Goal: Task Accomplishment & Management: Manage account settings

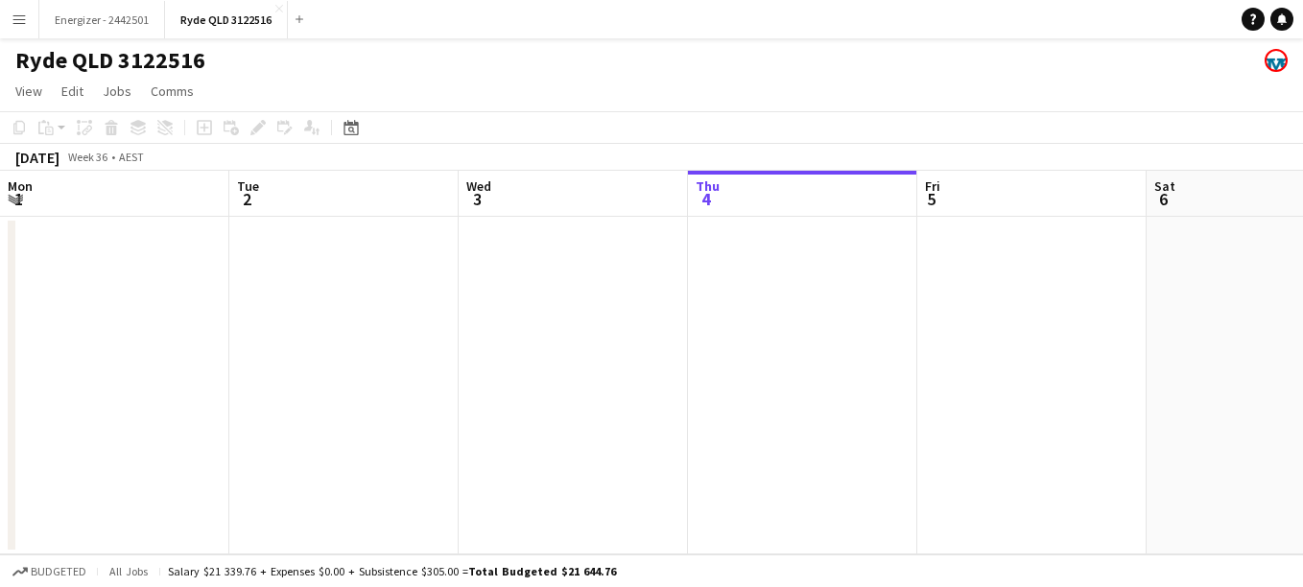
scroll to position [0, 459]
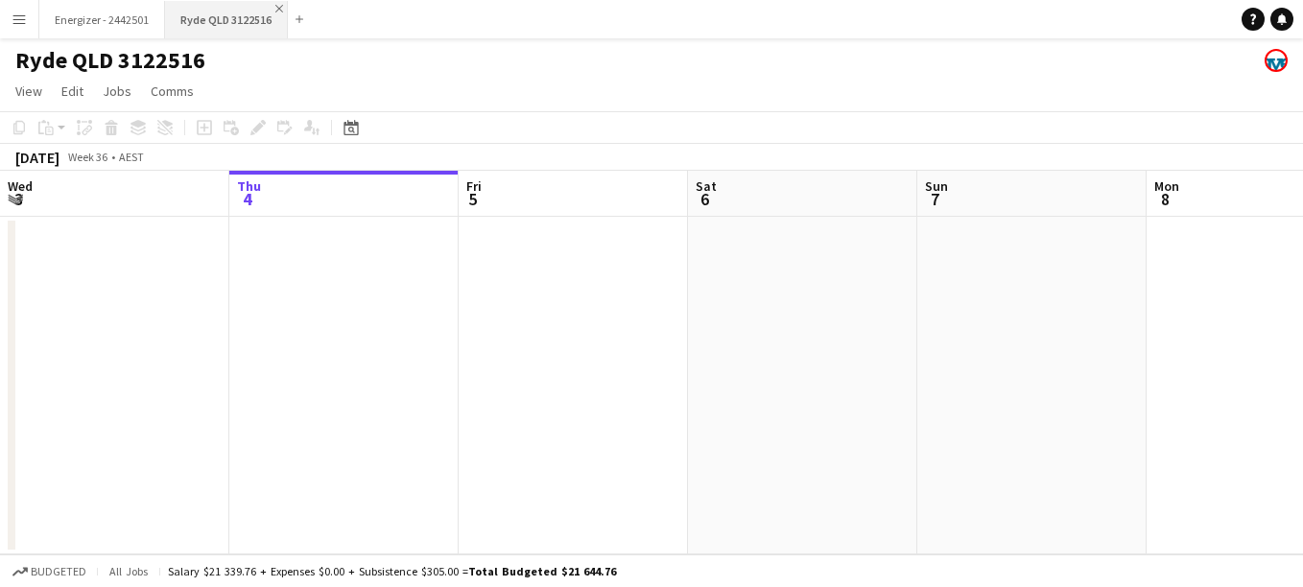
click at [278, 10] on app-icon "Close" at bounding box center [279, 9] width 8 height 8
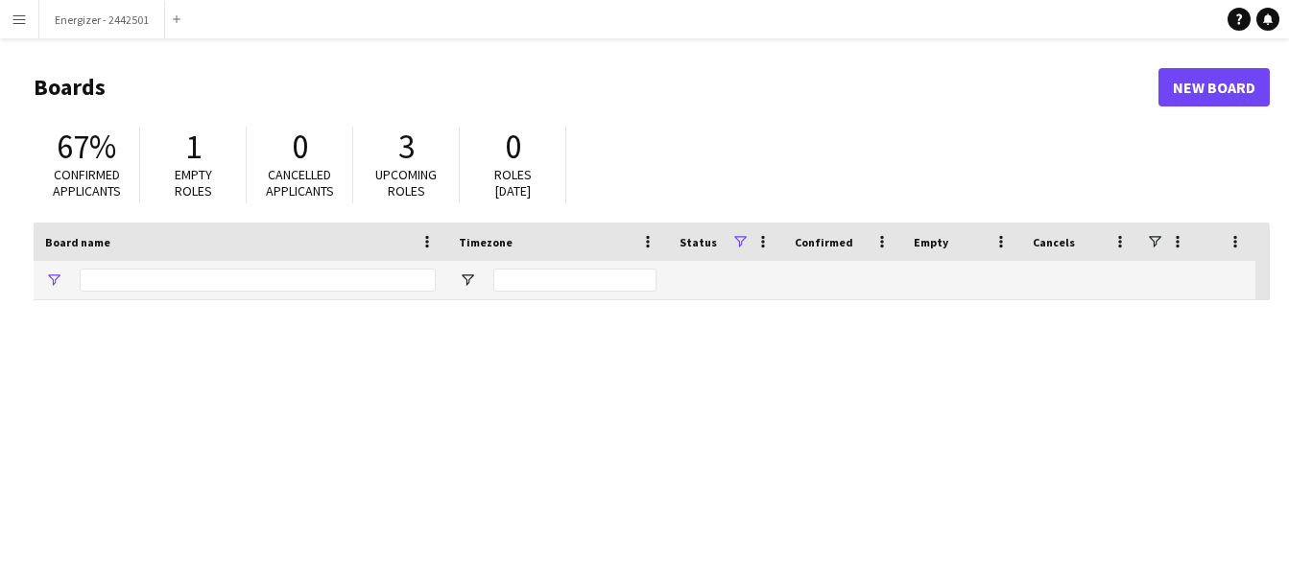
type input "********"
click at [201, 168] on span "Empty roles" at bounding box center [193, 183] width 37 height 34
click at [195, 144] on span "1" at bounding box center [193, 147] width 16 height 42
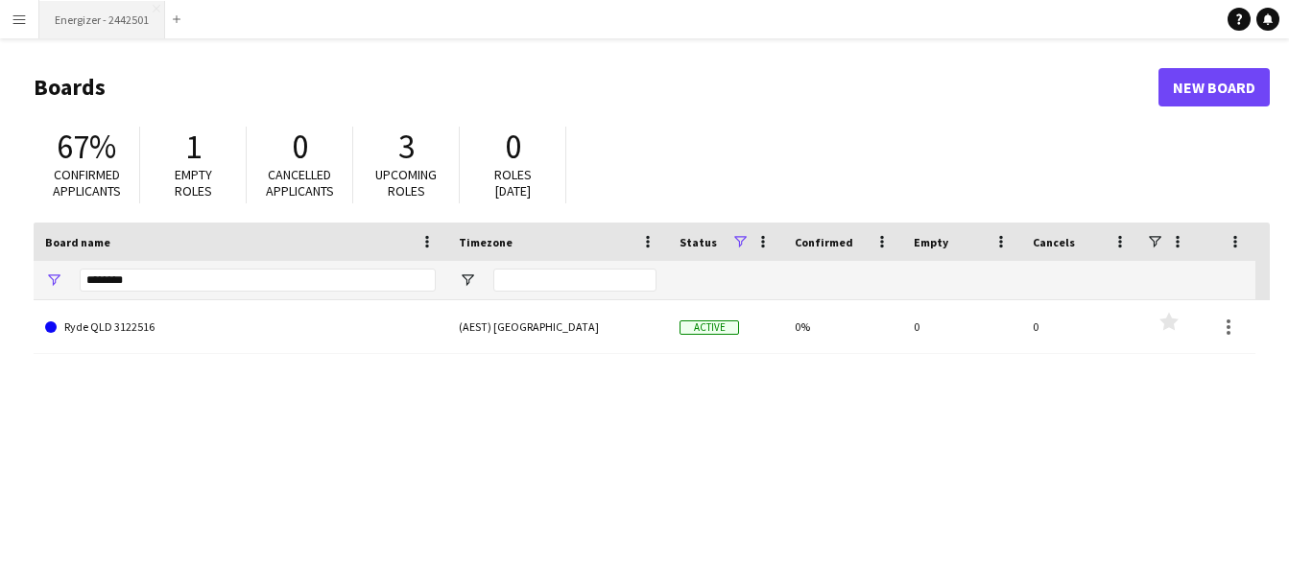
click at [60, 20] on button "Energizer - 2442501 Close" at bounding box center [102, 19] width 126 height 37
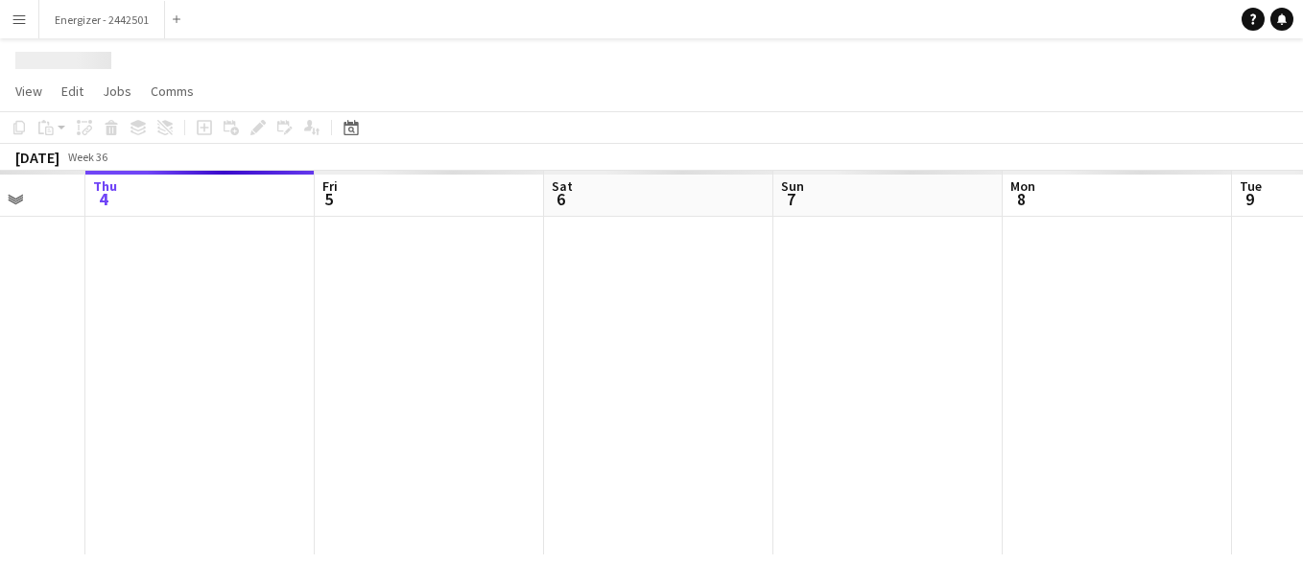
drag, startPoint x: 874, startPoint y: 333, endPoint x: 272, endPoint y: 295, distance: 603.9
click at [272, 295] on app-calendar-viewport "Mon 1 Tue 2 Wed 3 Thu 4 Fri 5 Sat 6 Sun 7 Mon 8 Tue 9 Wed 10 Thu 11" at bounding box center [651, 363] width 1303 height 384
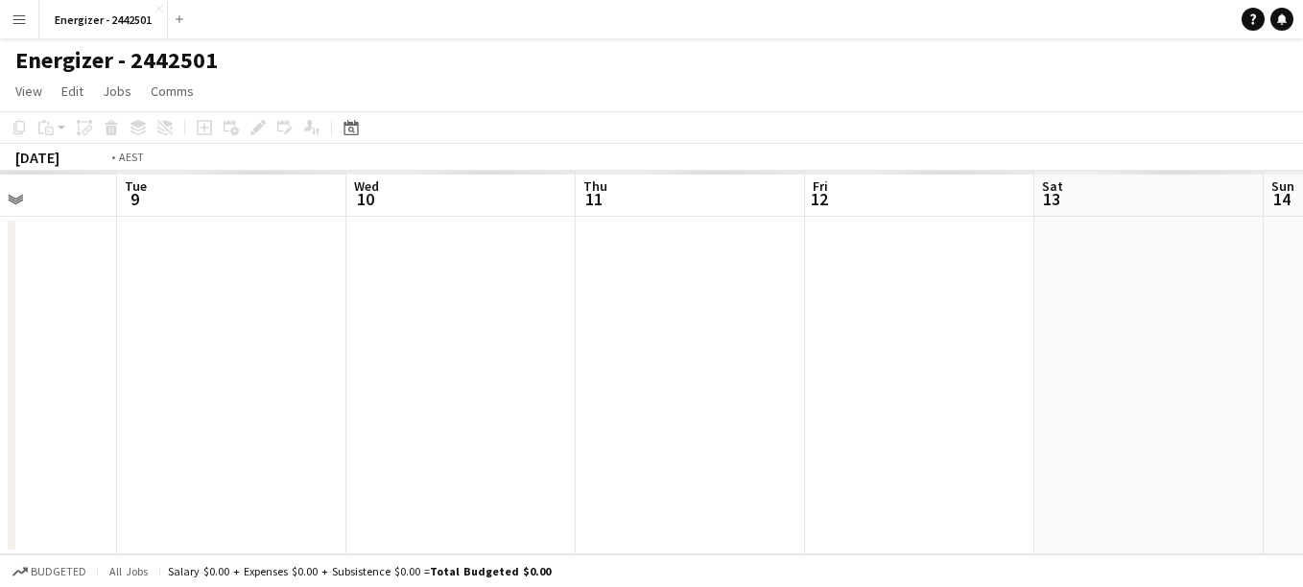
drag, startPoint x: 283, startPoint y: 295, endPoint x: 278, endPoint y: 232, distance: 62.6
click at [278, 232] on app-calendar-viewport "Fri 5 Sat 6 Sun 7 Mon 8 Tue 9 Wed 10 Thu 11 Fri 12 Sat 13 Sun 14 Mon 15" at bounding box center [651, 363] width 1303 height 384
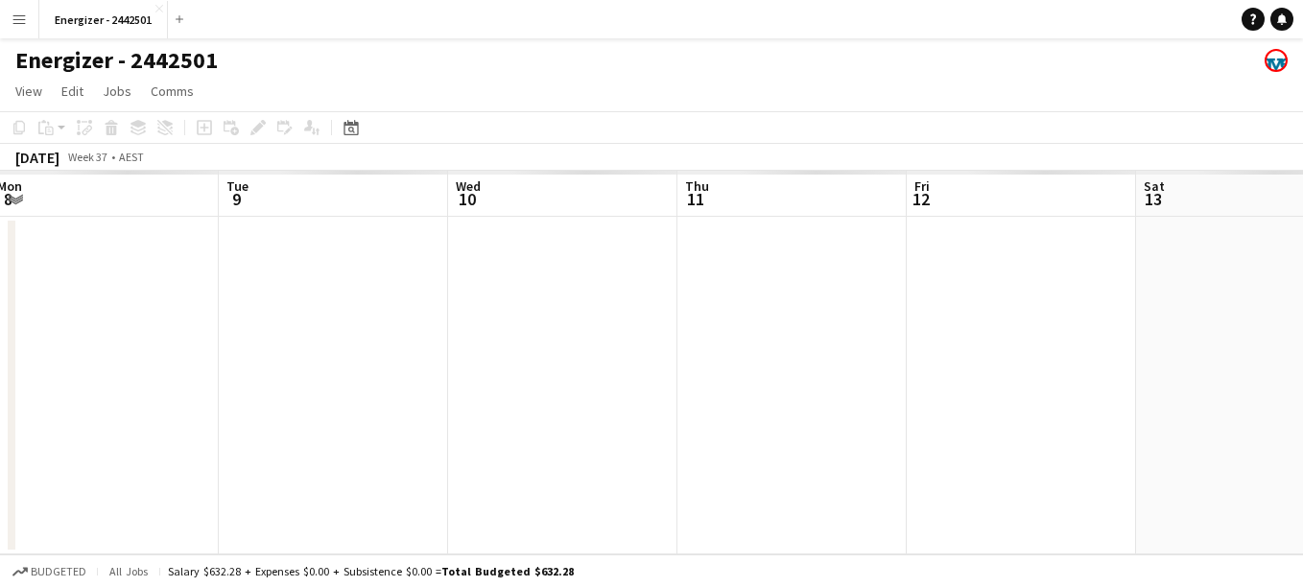
drag, startPoint x: 375, startPoint y: 429, endPoint x: 83, endPoint y: 387, distance: 294.8
click at [83, 387] on app-calendar-viewport "Sat 6 Sun 7 Mon 8 Tue 9 Wed 10 Thu 11 Fri 12 Sat 13 Sun 14 Mon 15 Tue 16" at bounding box center [651, 363] width 1303 height 384
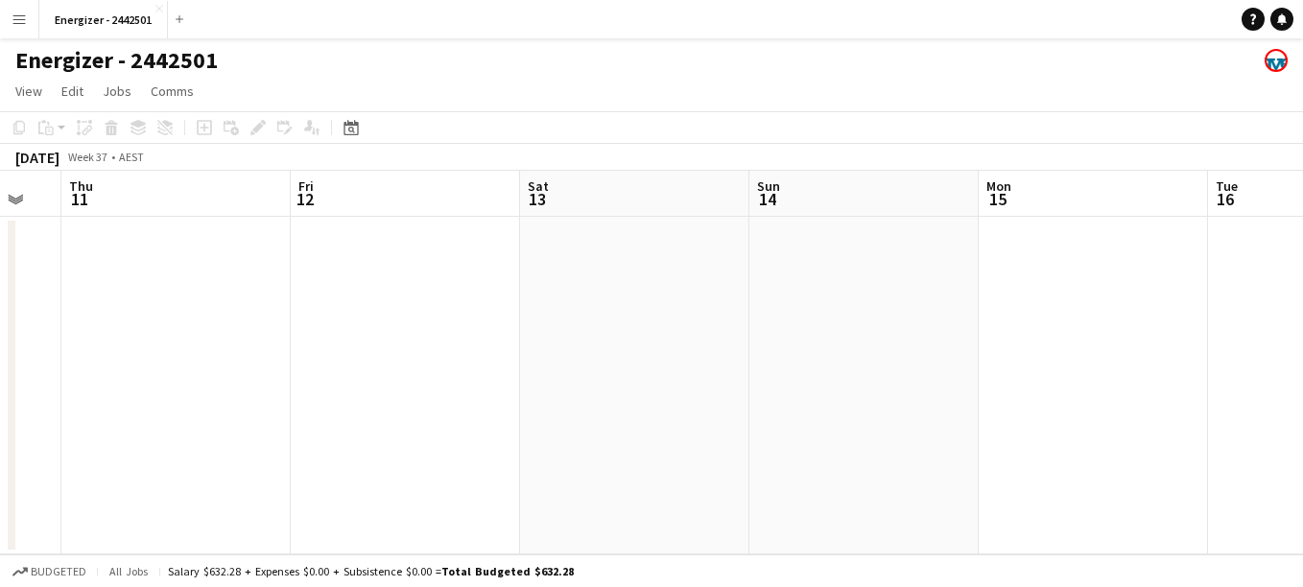
drag, startPoint x: 873, startPoint y: 353, endPoint x: 254, endPoint y: 323, distance: 619.7
click at [254, 323] on app-calendar-viewport "Mon 8 Tue 9 Wed 10 Thu 11 Fri 12 Sat 13 Sun 14 Mon 15 Tue 16 Wed 17 2/3 1 Job T…" at bounding box center [651, 363] width 1303 height 384
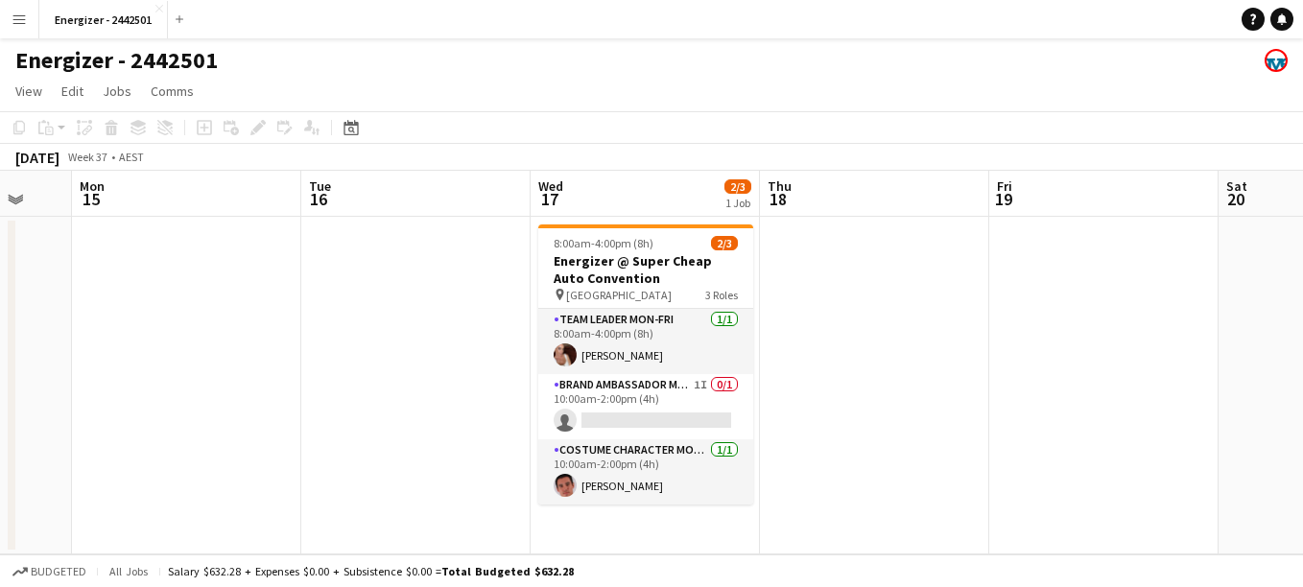
drag, startPoint x: 973, startPoint y: 389, endPoint x: 517, endPoint y: 336, distance: 458.9
click at [517, 336] on app-calendar-viewport "Fri 12 Sat 13 Sun 14 Mon 15 Tue 16 Wed 17 2/3 1 Job Thu 18 Fri 19 Sat 20 Sun 21…" at bounding box center [651, 363] width 1303 height 384
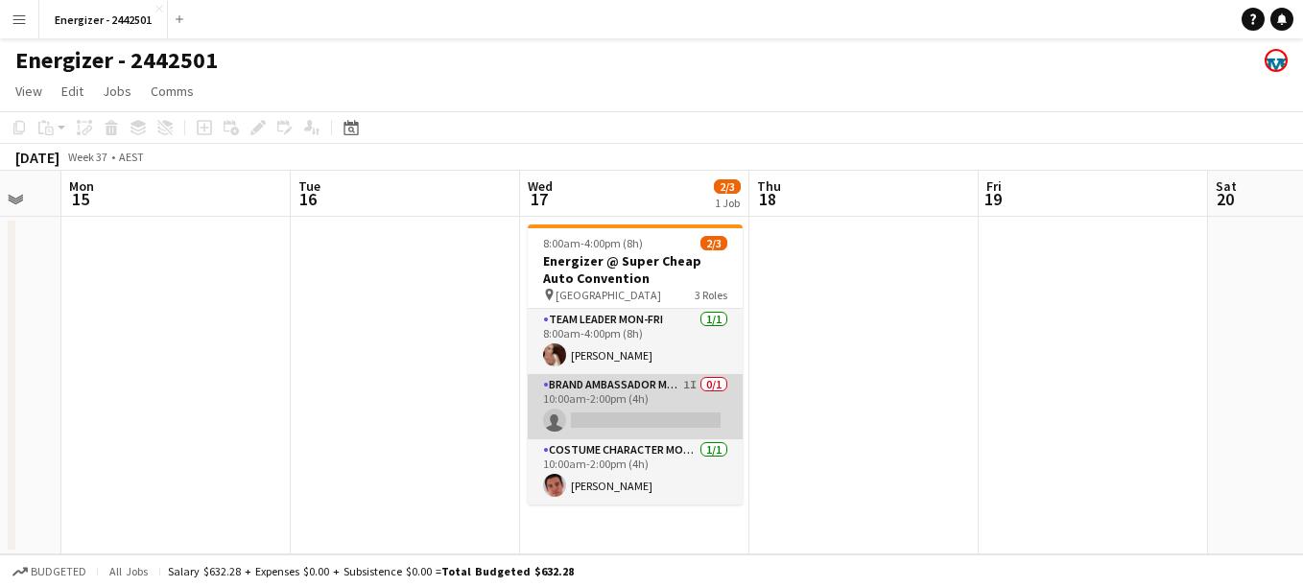
click at [653, 395] on app-card-role "Brand Ambassador Mon-Fri 1I 0/1 10:00am-2:00pm (4h) single-neutral-actions" at bounding box center [635, 406] width 215 height 65
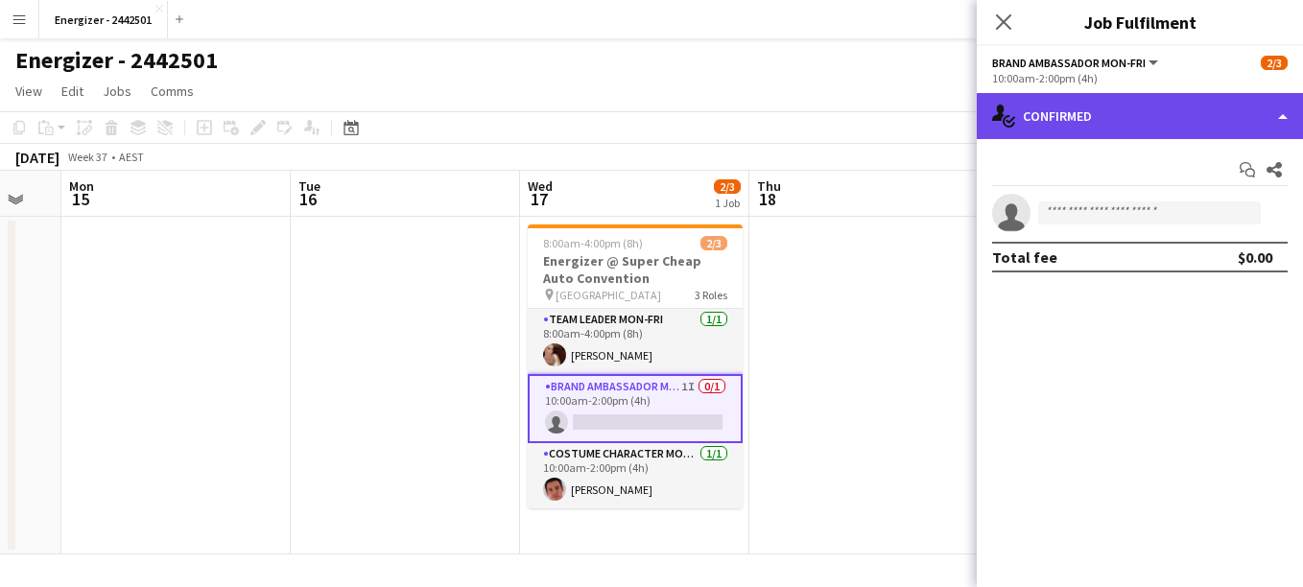
click at [1059, 116] on div "single-neutral-actions-check-2 Confirmed" at bounding box center [1140, 116] width 326 height 46
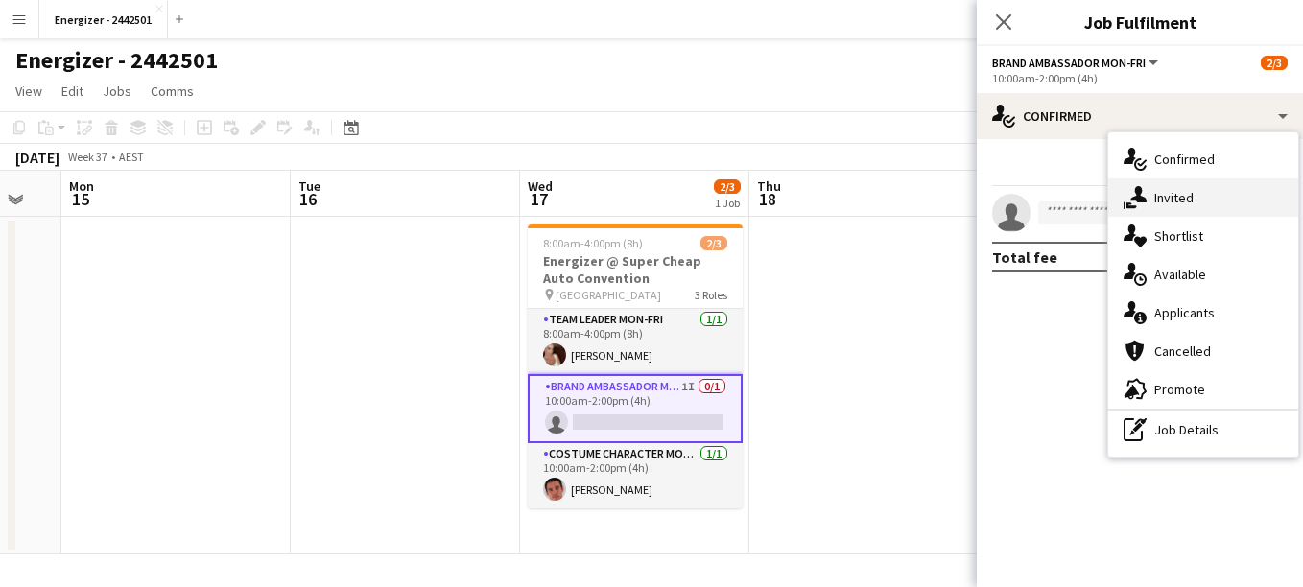
click at [1191, 196] on span "Invited" at bounding box center [1173, 197] width 39 height 17
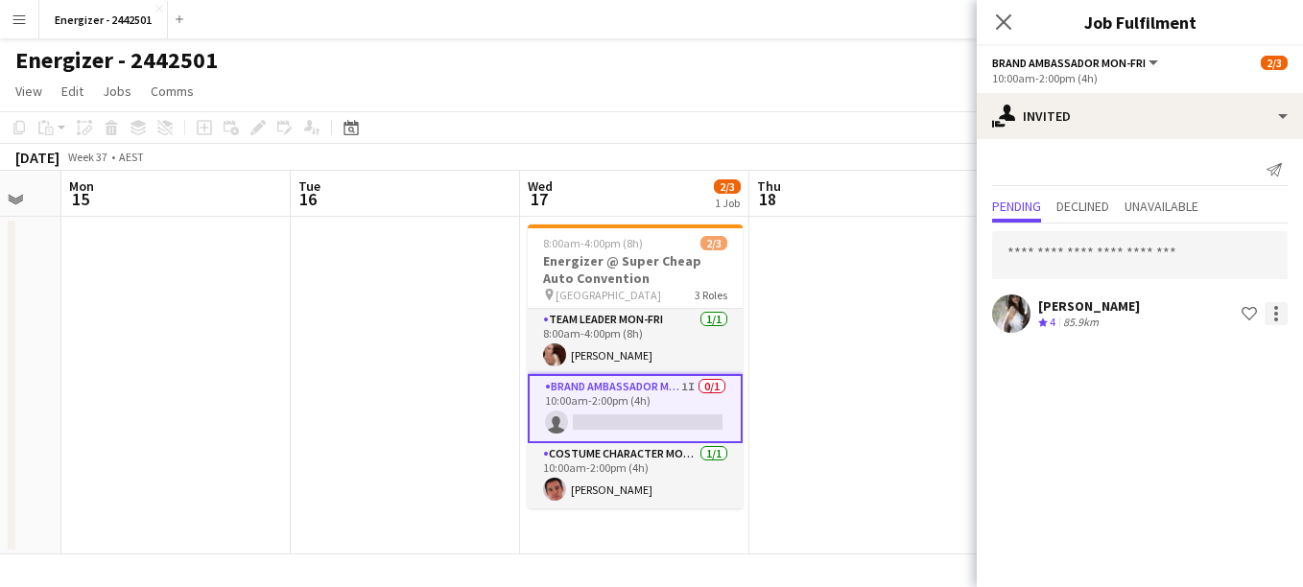
click at [1272, 311] on div at bounding box center [1276, 313] width 23 height 23
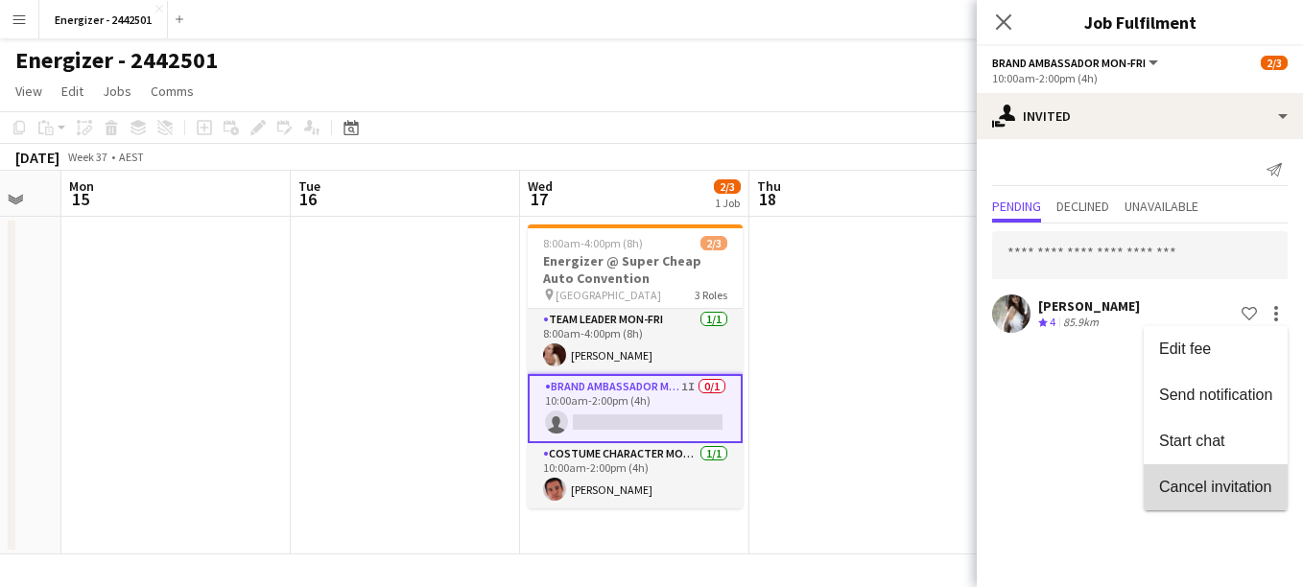
click at [1218, 485] on span "Cancel invitation" at bounding box center [1215, 487] width 112 height 16
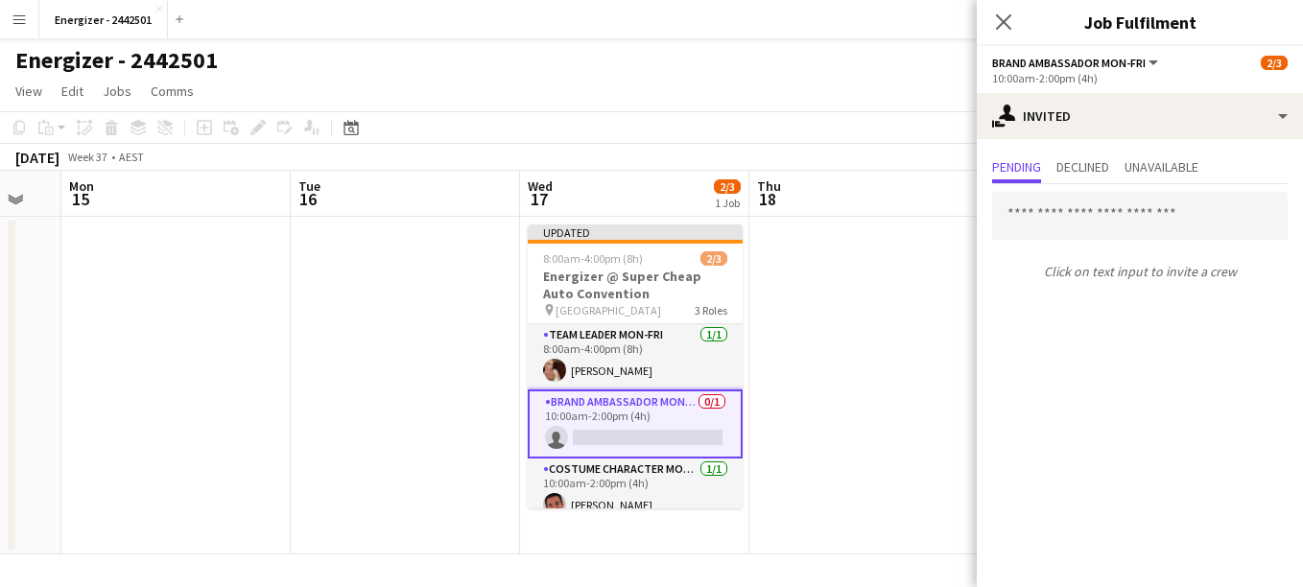
click at [13, 14] on app-icon "Menu" at bounding box center [19, 19] width 15 height 15
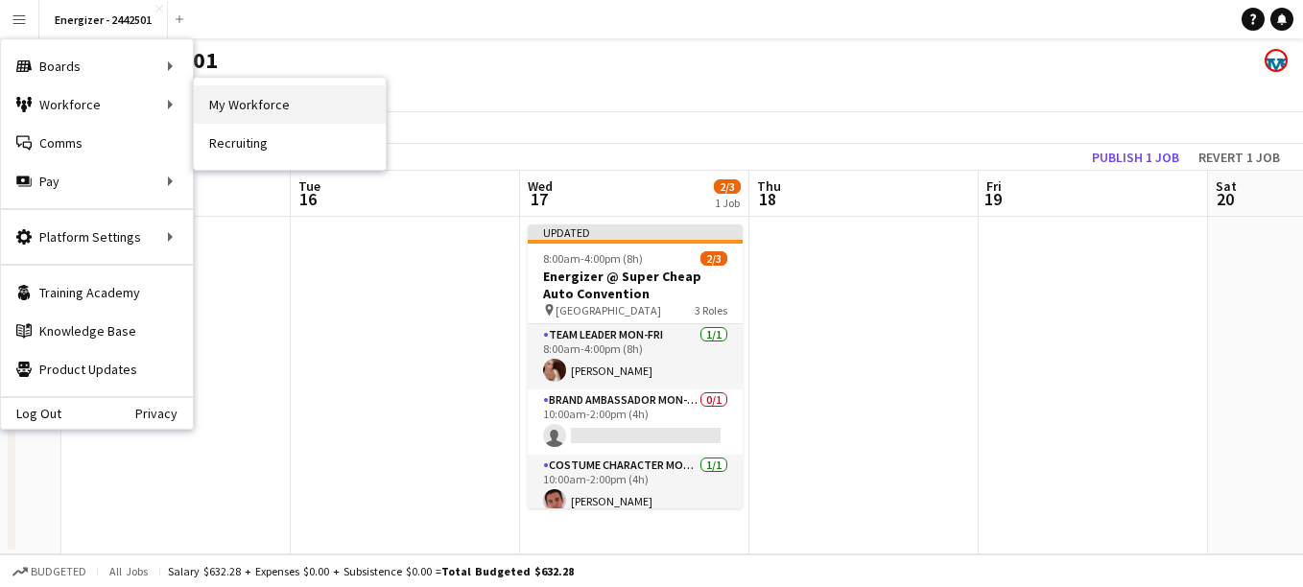
click at [256, 102] on link "My Workforce" at bounding box center [290, 104] width 192 height 38
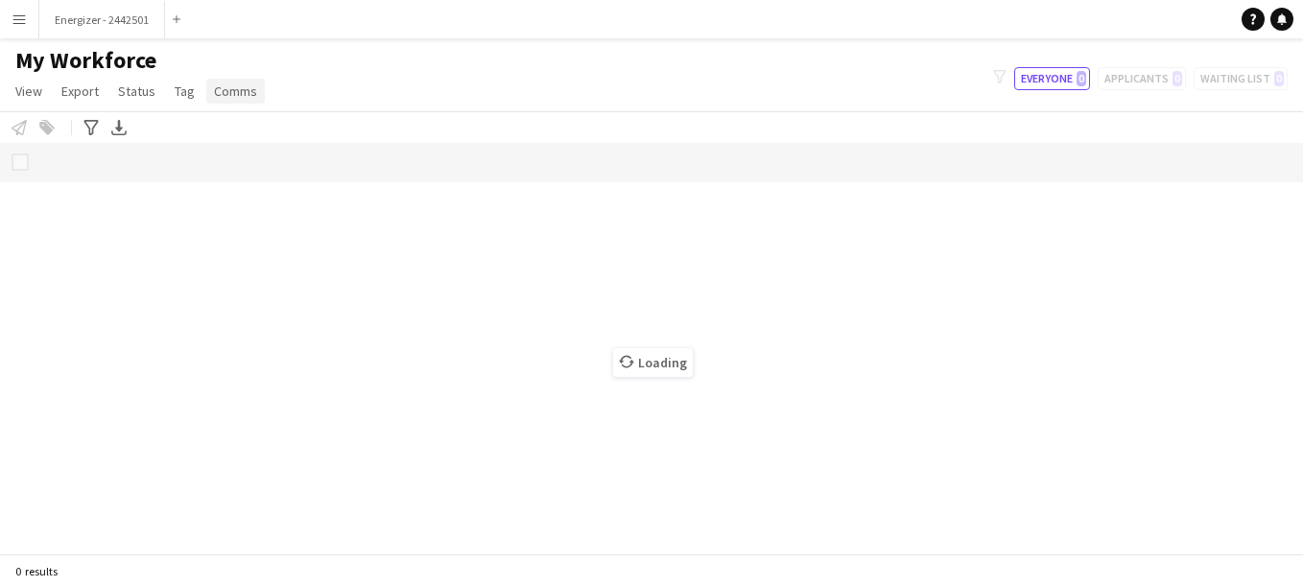
click at [256, 102] on link "Comms" at bounding box center [235, 91] width 59 height 25
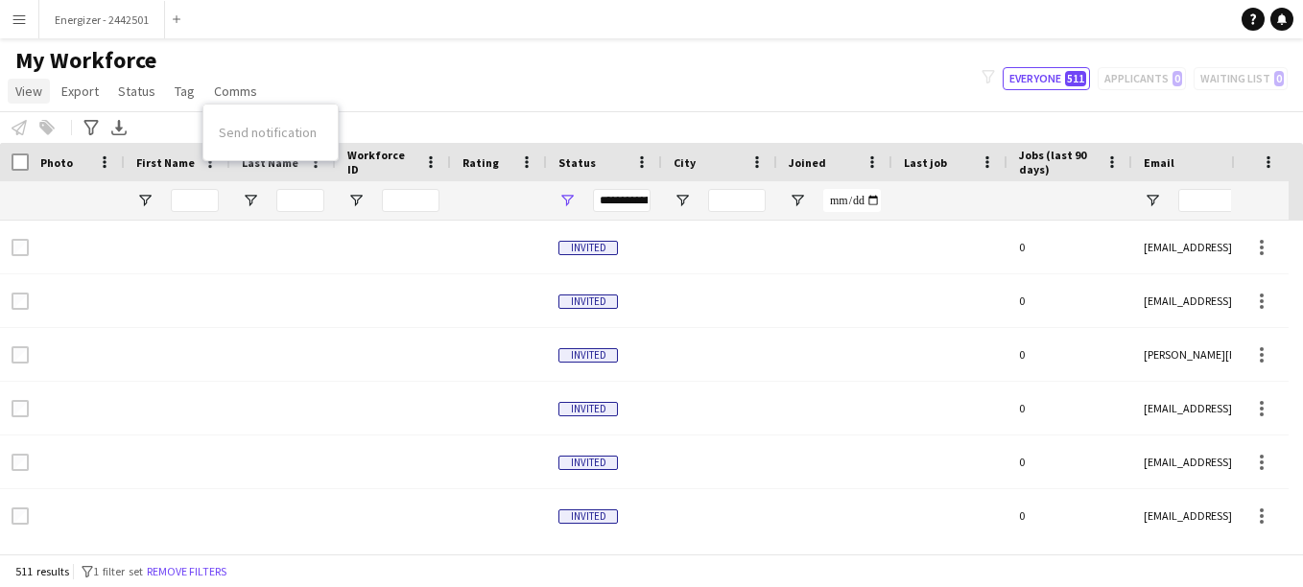
click at [21, 89] on span "View" at bounding box center [28, 91] width 27 height 17
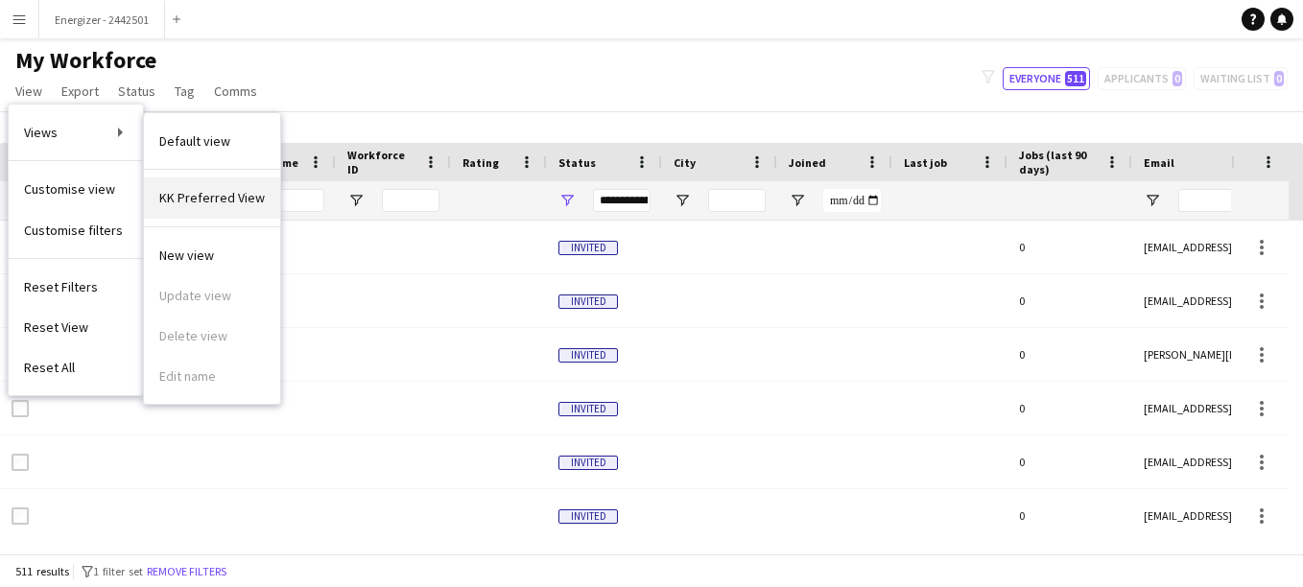
click at [250, 199] on span "KK Preferred View" at bounding box center [212, 197] width 106 height 17
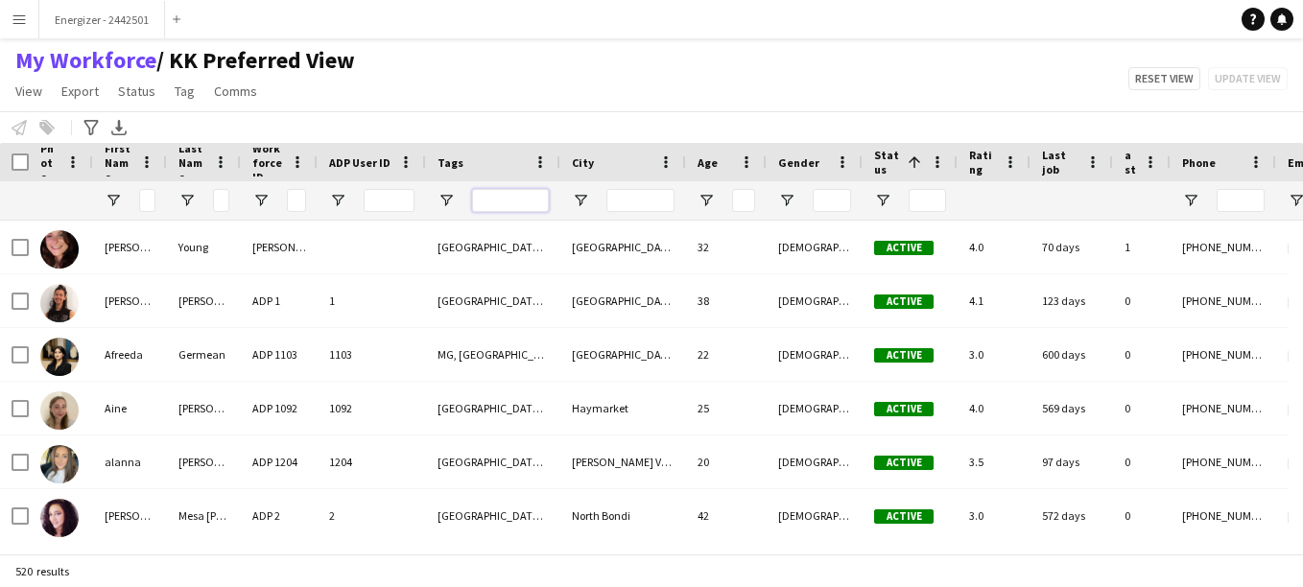
click at [493, 204] on input "Tags Filter Input" at bounding box center [510, 200] width 77 height 23
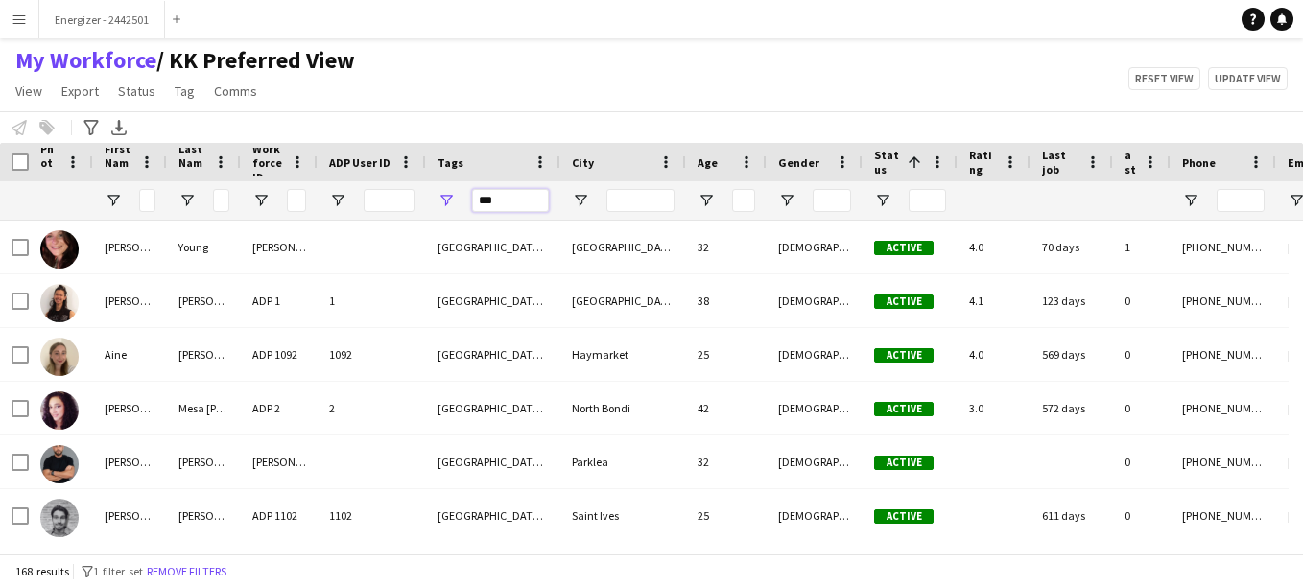
drag, startPoint x: 511, startPoint y: 200, endPoint x: 463, endPoint y: 193, distance: 48.4
click at [463, 193] on div "***" at bounding box center [493, 200] width 134 height 38
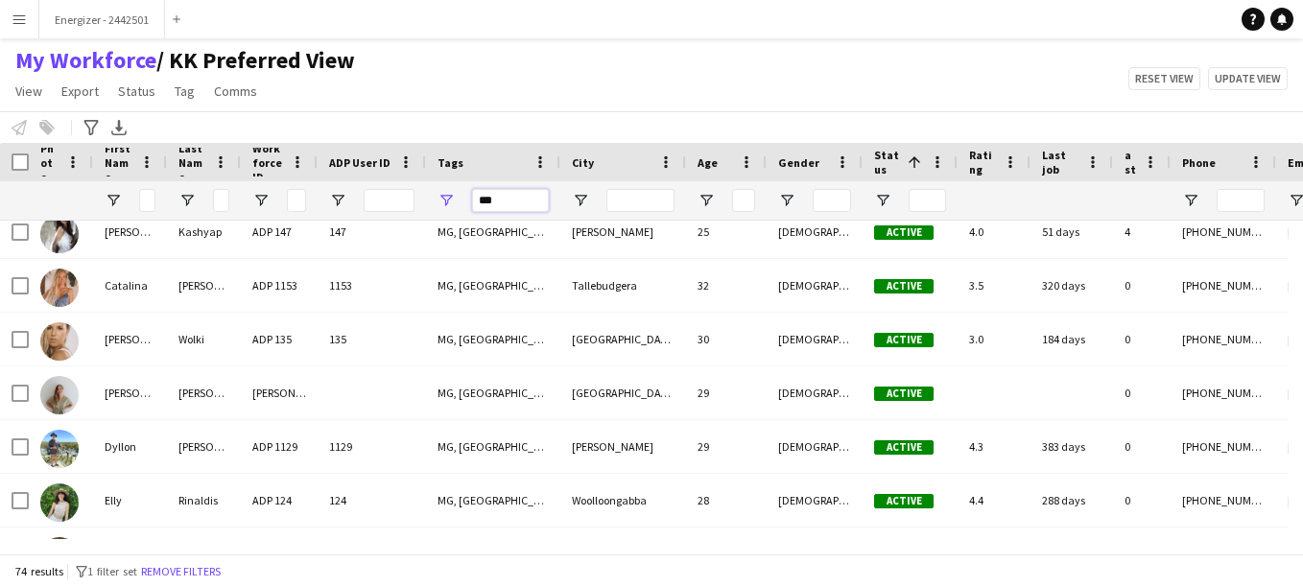
type input "***"
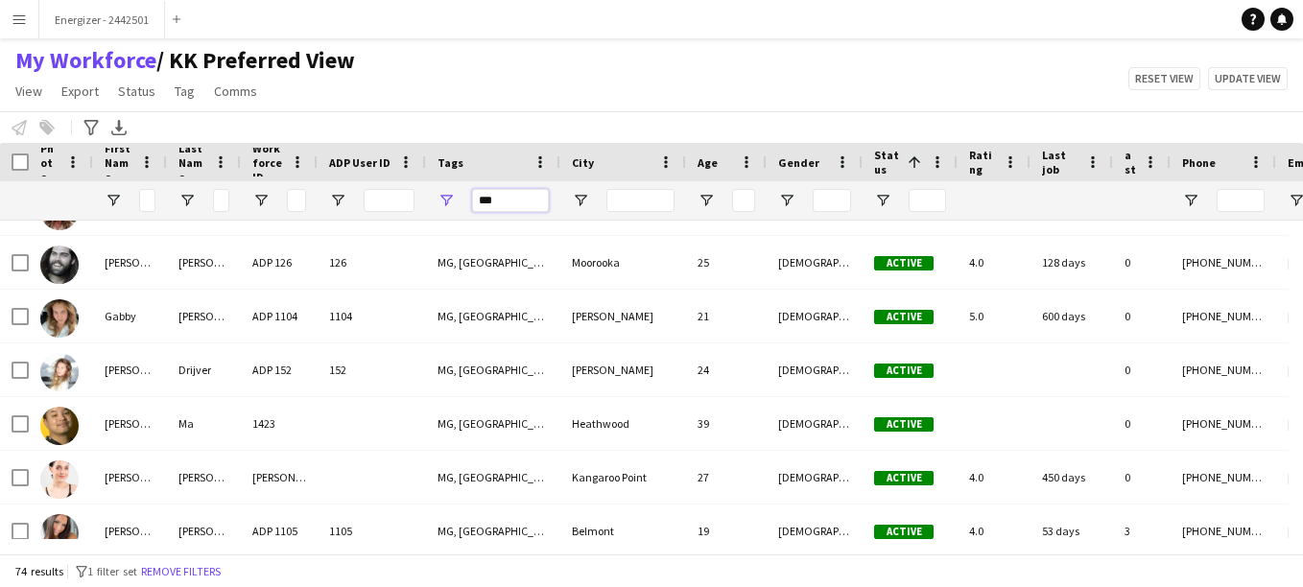
scroll to position [881, 0]
